Goal: Task Accomplishment & Management: Use online tool/utility

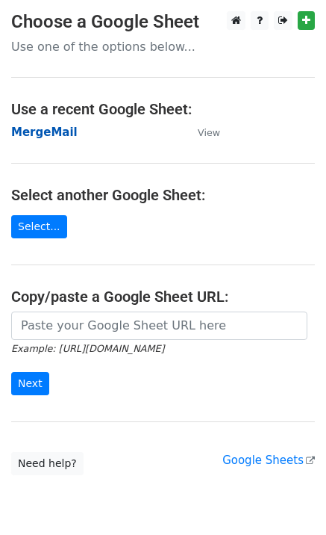
click at [53, 135] on strong "MergeMail" at bounding box center [44, 131] width 66 height 13
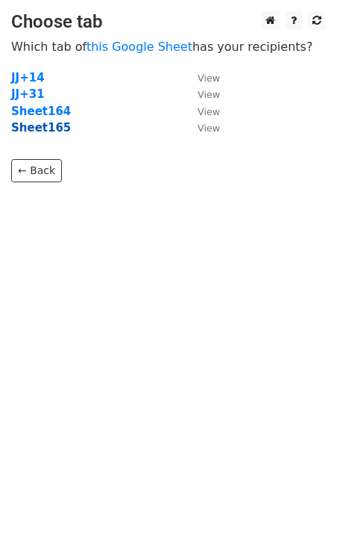
click at [50, 131] on strong "Sheet165" at bounding box center [41, 127] width 60 height 13
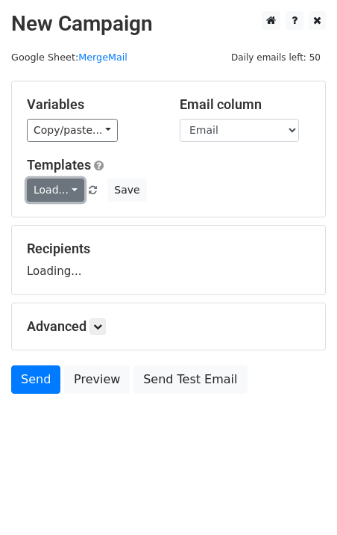
click at [44, 184] on link "Load..." at bounding box center [55, 189] width 57 height 23
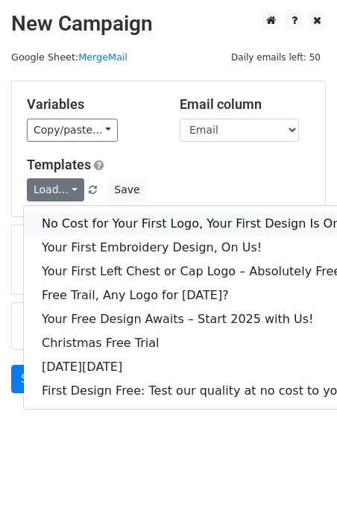
click at [93, 230] on link "No Cost for Your First Logo, Your First Design Is On Us!" at bounding box center [203, 224] width 358 height 24
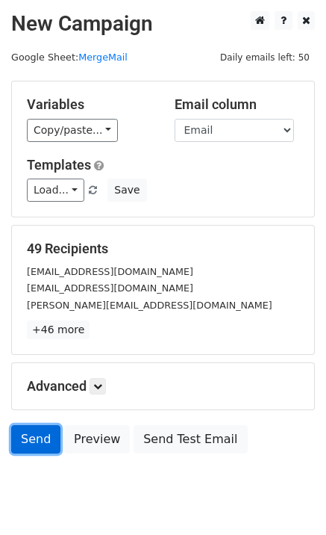
click at [40, 442] on link "Send" at bounding box center [35, 439] width 49 height 28
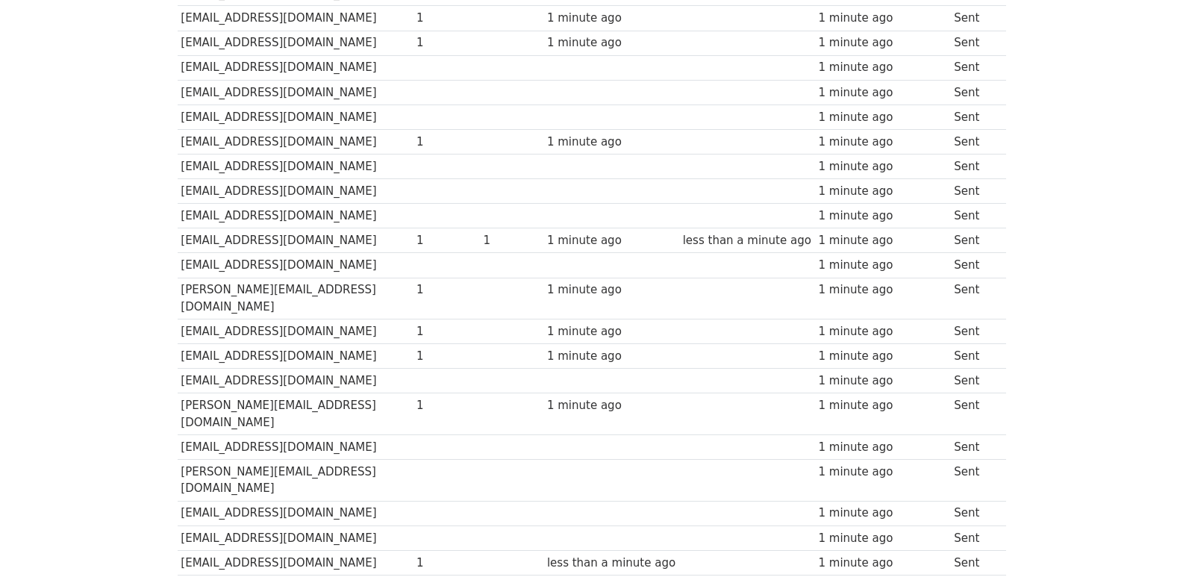
scroll to position [1015, 0]
